Goal: Find specific page/section

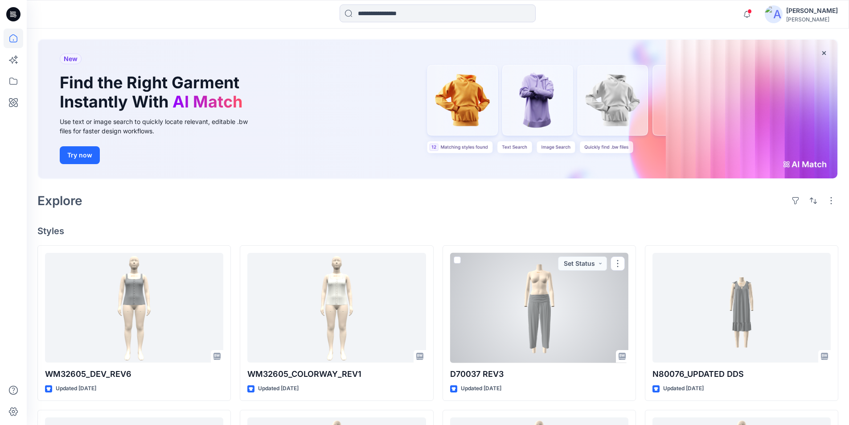
scroll to position [89, 0]
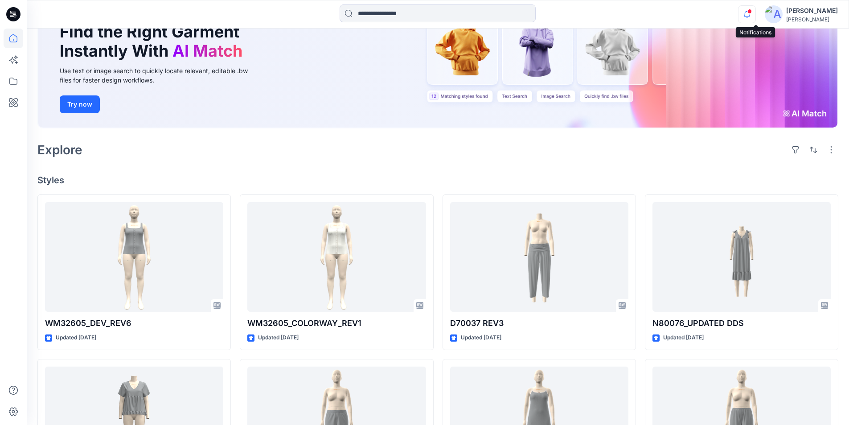
click at [749, 16] on icon "button" at bounding box center [746, 14] width 17 height 18
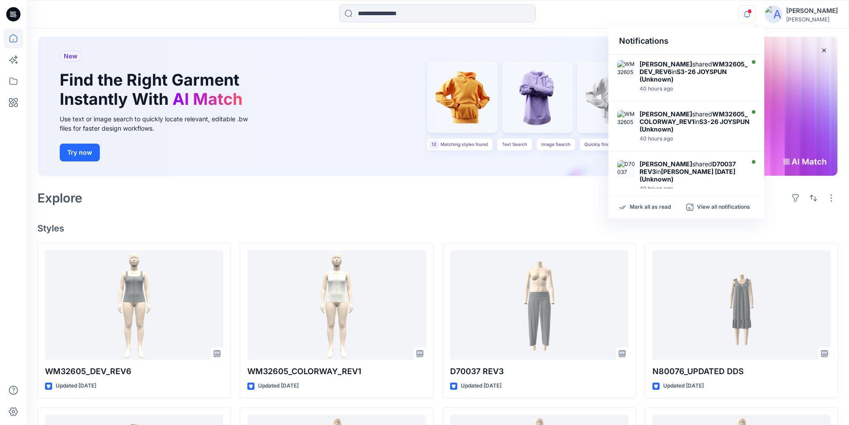
scroll to position [0, 0]
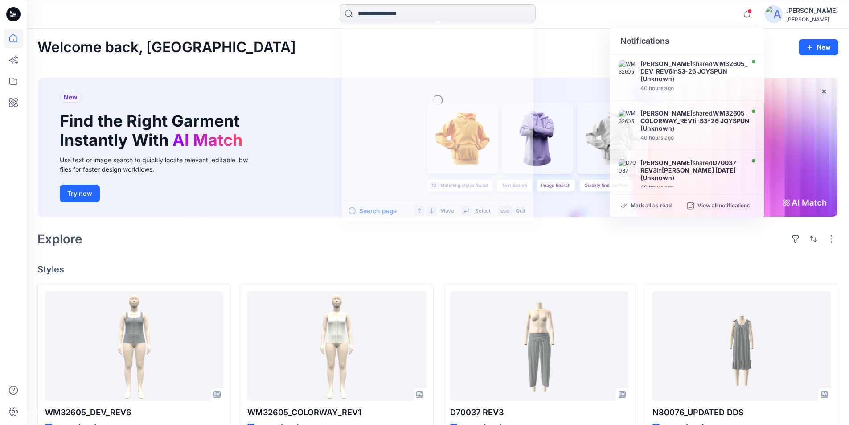
click at [478, 18] on input at bounding box center [438, 13] width 196 height 18
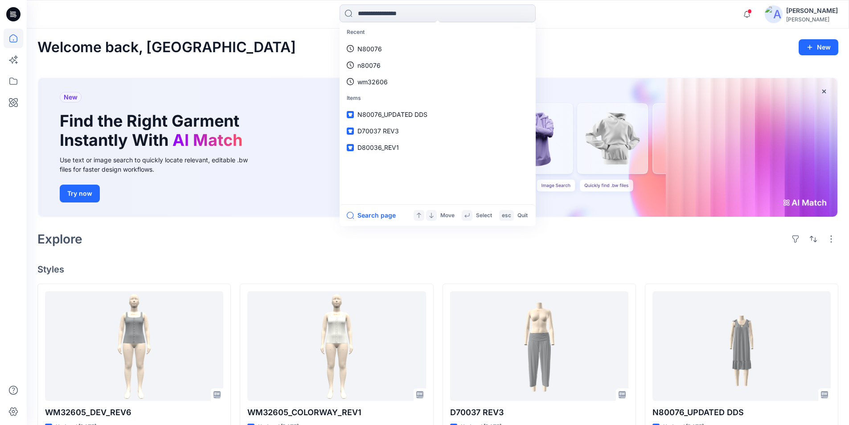
click at [232, 10] on div at bounding box center [129, 14] width 205 height 20
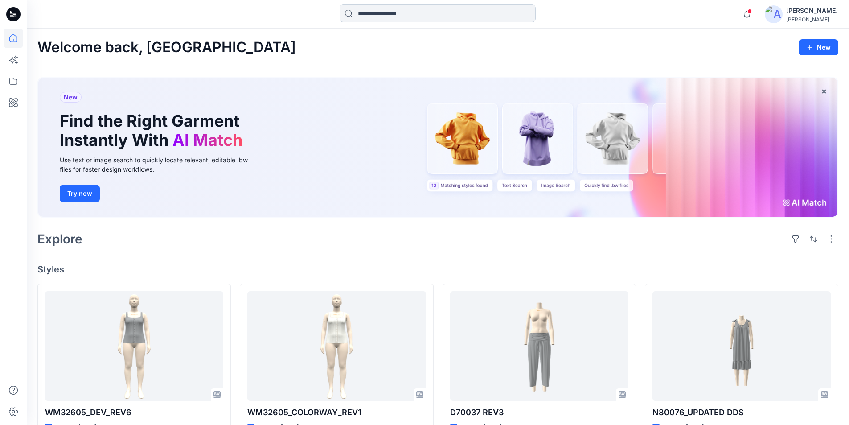
click at [414, 14] on input at bounding box center [438, 13] width 196 height 18
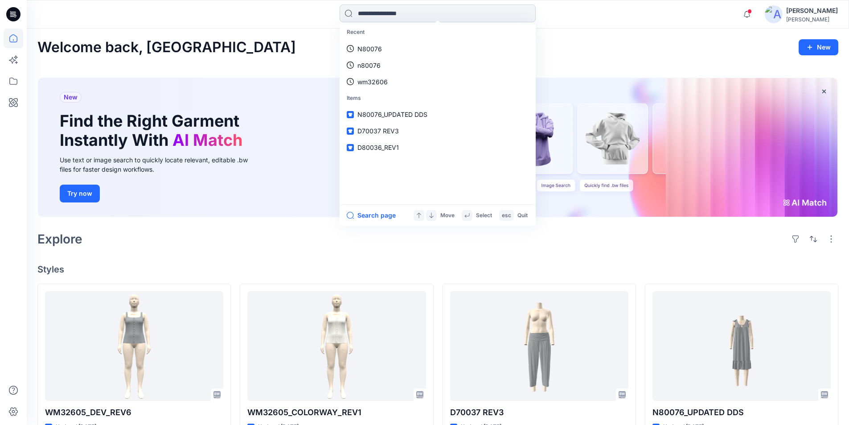
type input "*"
type input "****"
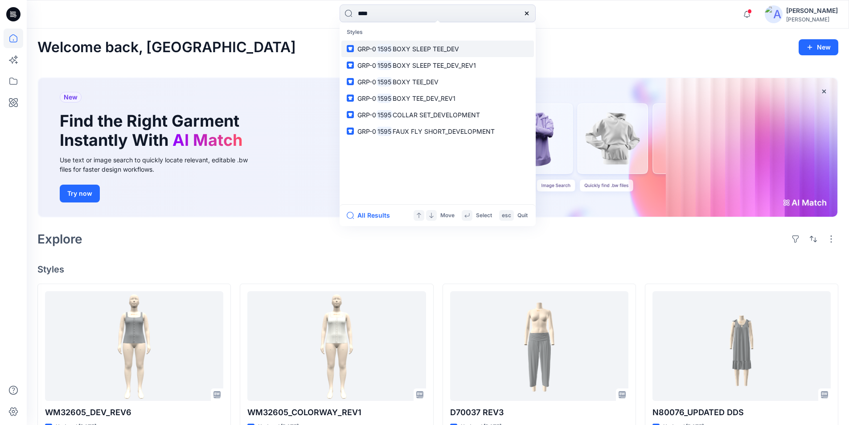
click at [413, 53] on link "GRP-0 1595 BOXY SLEEP TEE_DEV" at bounding box center [437, 49] width 192 height 16
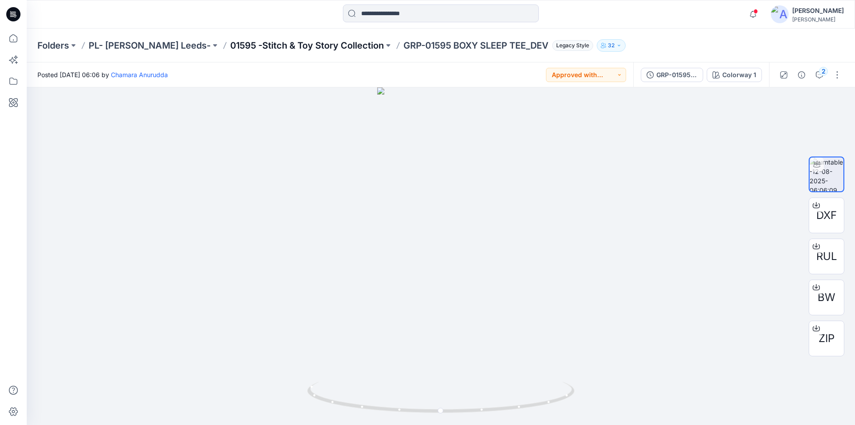
click at [256, 44] on p "01595 -Stitch & Toy Story Collection" at bounding box center [307, 45] width 154 height 12
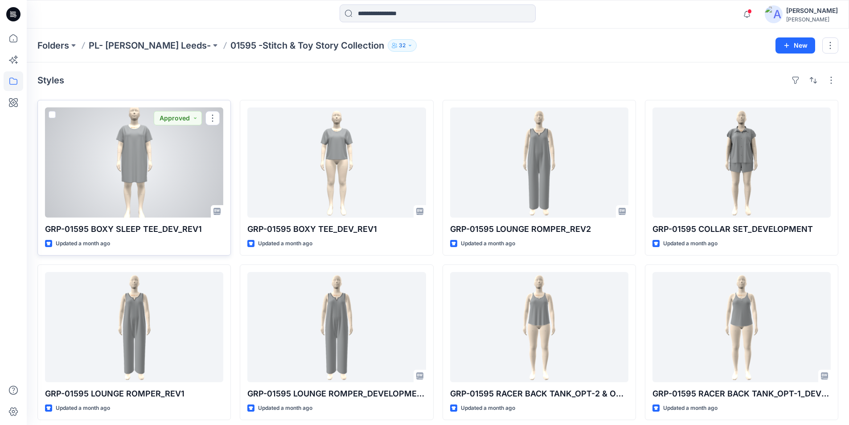
drag, startPoint x: 148, startPoint y: 198, endPoint x: 143, endPoint y: 202, distance: 6.1
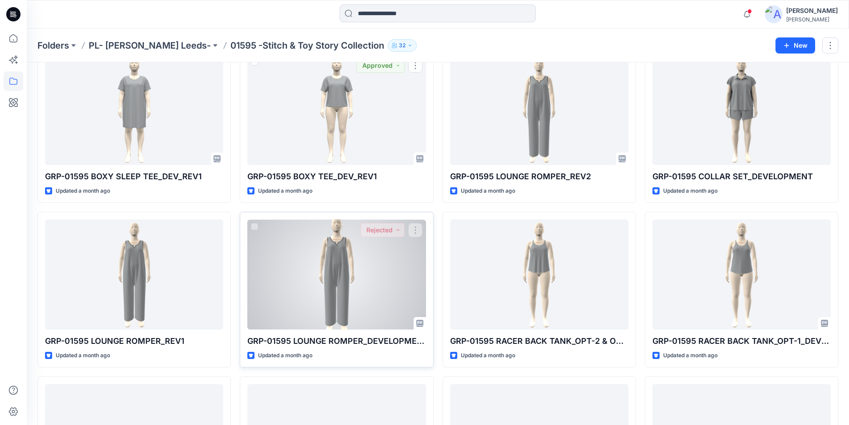
scroll to position [171, 0]
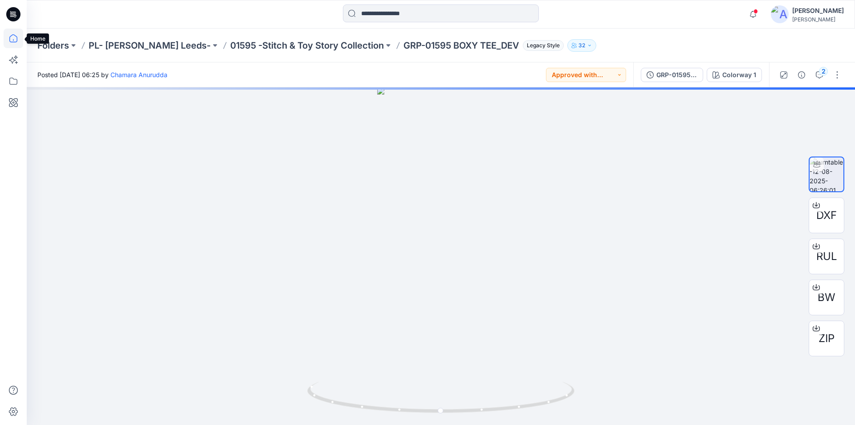
click at [20, 44] on icon at bounding box center [14, 39] width 20 height 20
